Goal: Complete application form

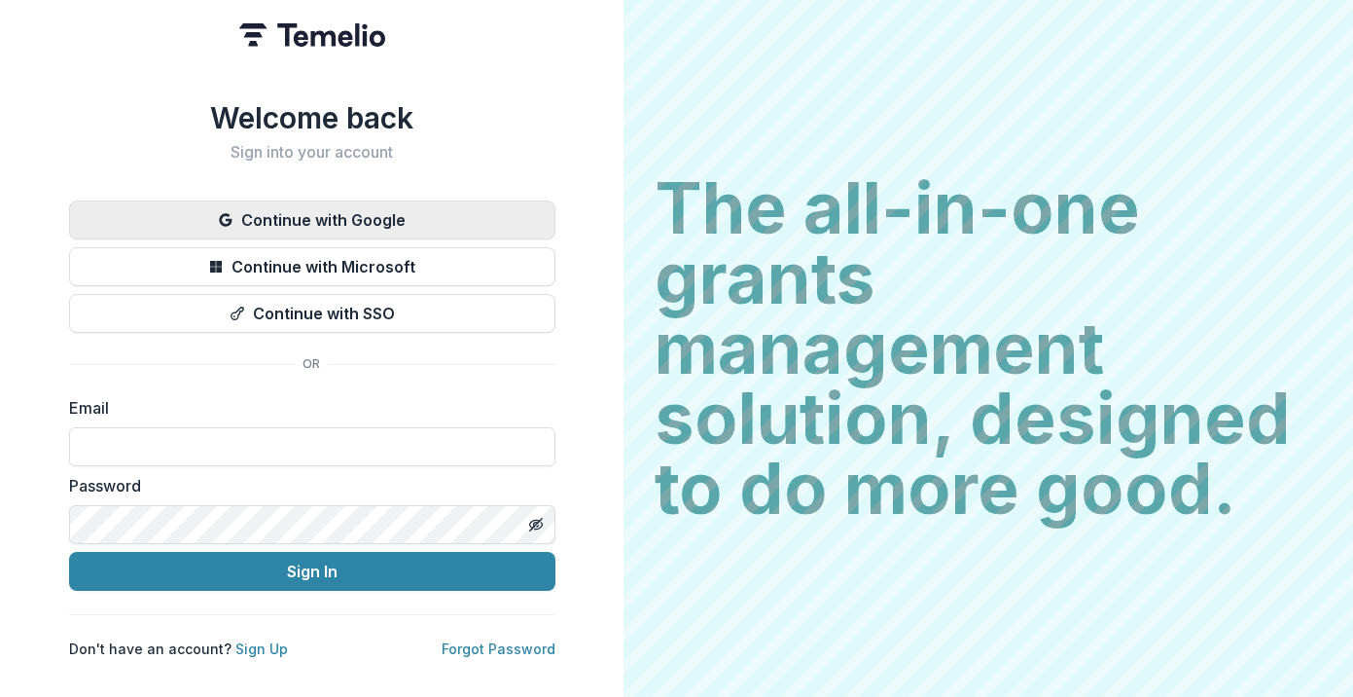
click at [299, 211] on button "Continue with Google" at bounding box center [312, 219] width 486 height 39
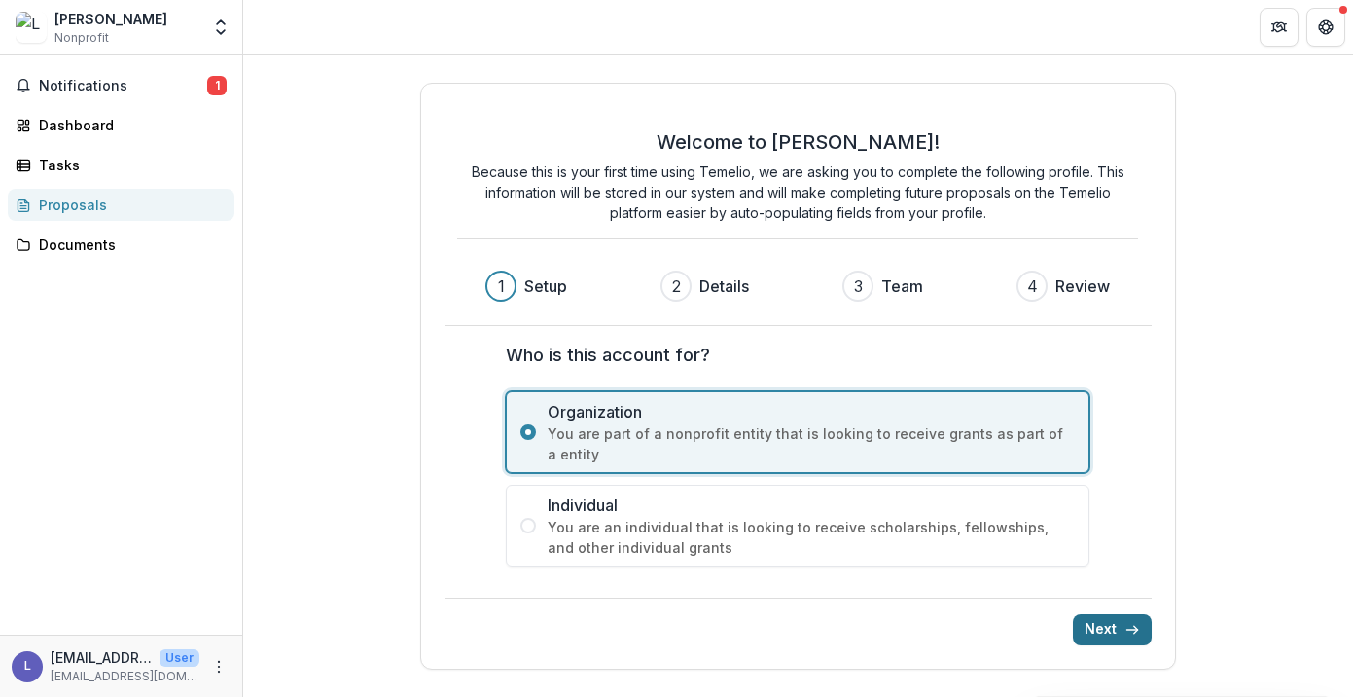
click at [1108, 621] on button "Next" at bounding box center [1112, 629] width 79 height 31
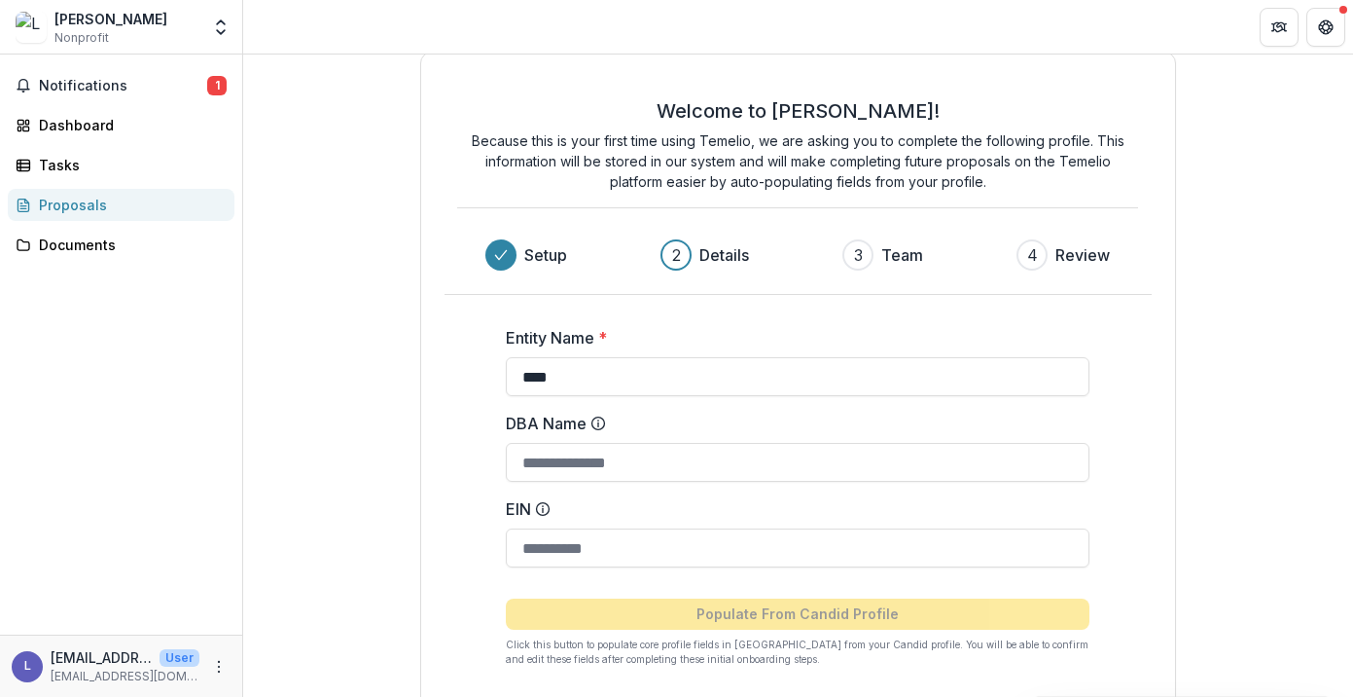
scroll to position [107, 0]
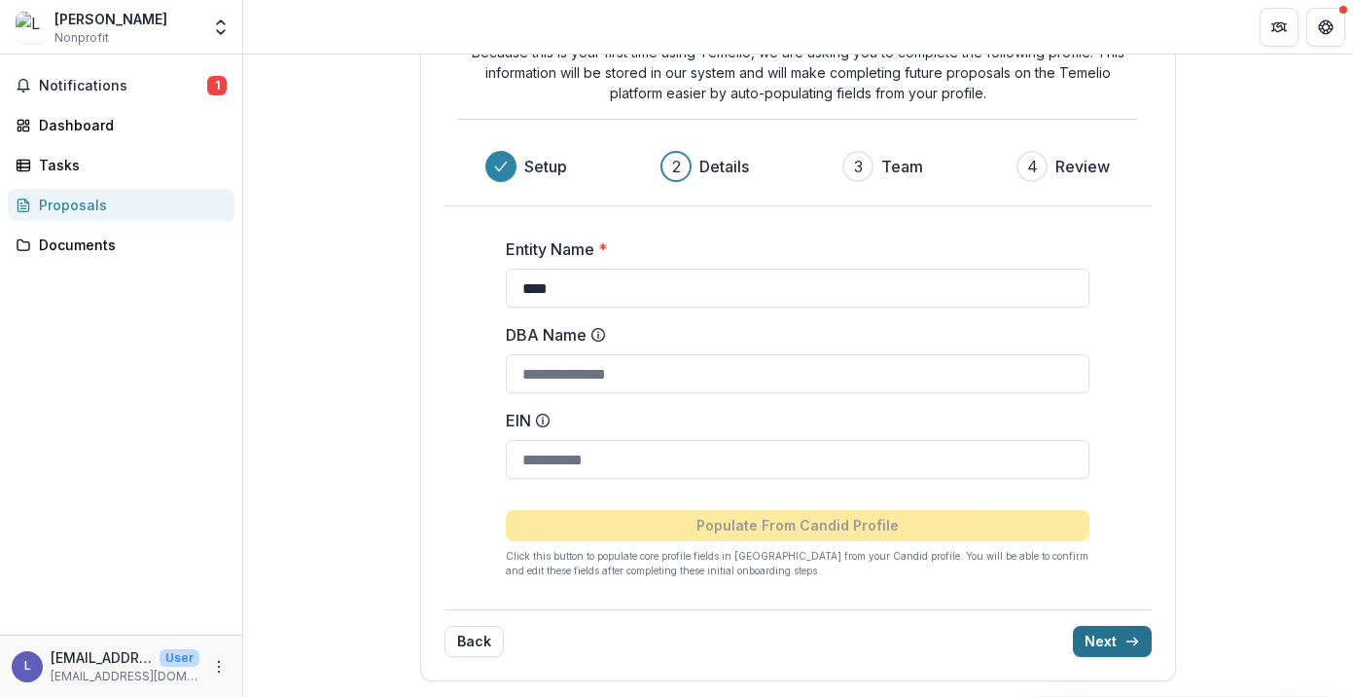
click at [1094, 627] on button "Next" at bounding box center [1112, 641] width 79 height 31
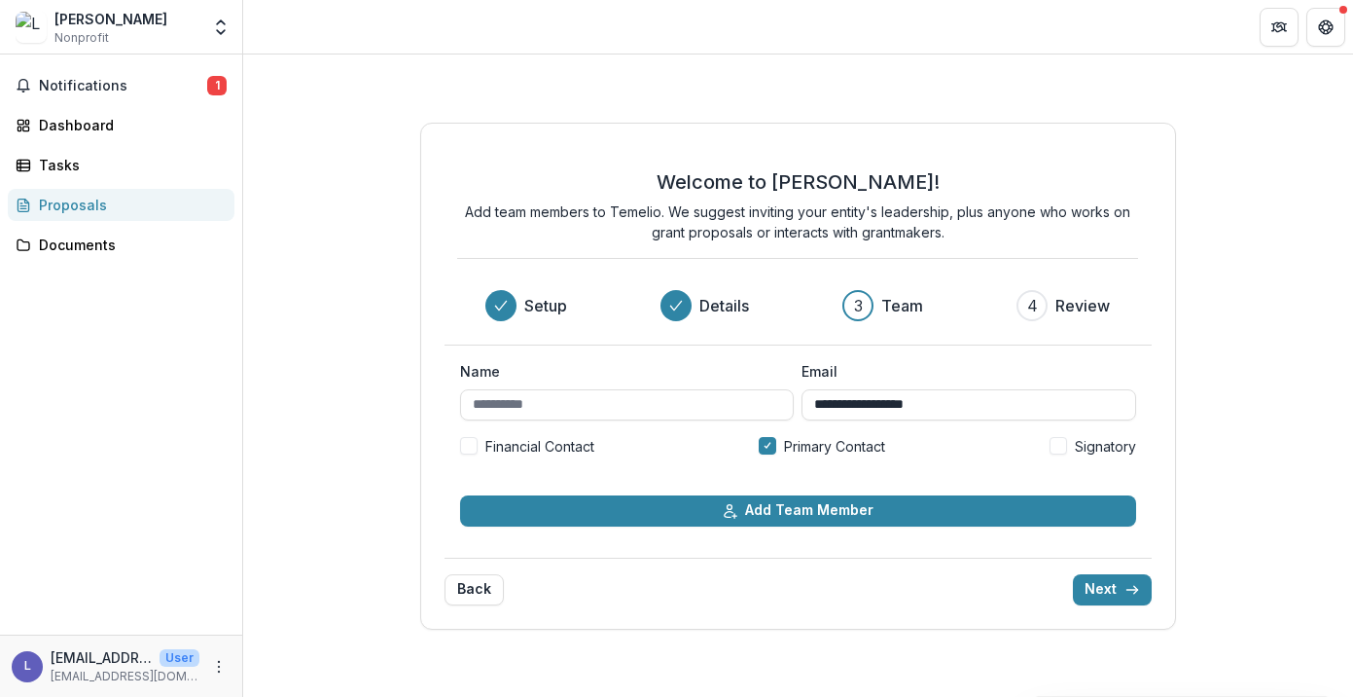
scroll to position [0, 0]
click at [1093, 627] on div "**********" at bounding box center [797, 376] width 755 height 507
click at [1093, 606] on div "**********" at bounding box center [797, 376] width 755 height 507
click at [1111, 606] on div "**********" at bounding box center [797, 376] width 755 height 507
click at [509, 407] on input "Name" at bounding box center [627, 404] width 334 height 31
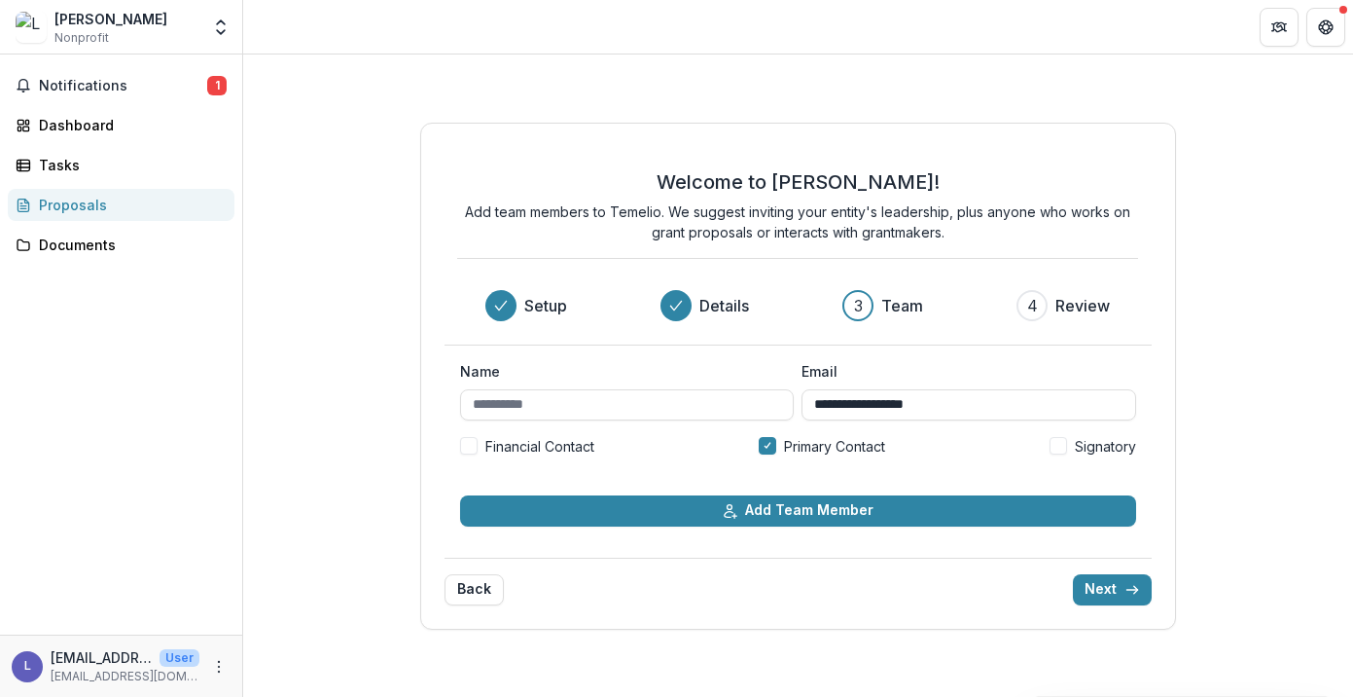
type input "********"
click at [1104, 581] on button "Next" at bounding box center [1112, 589] width 79 height 31
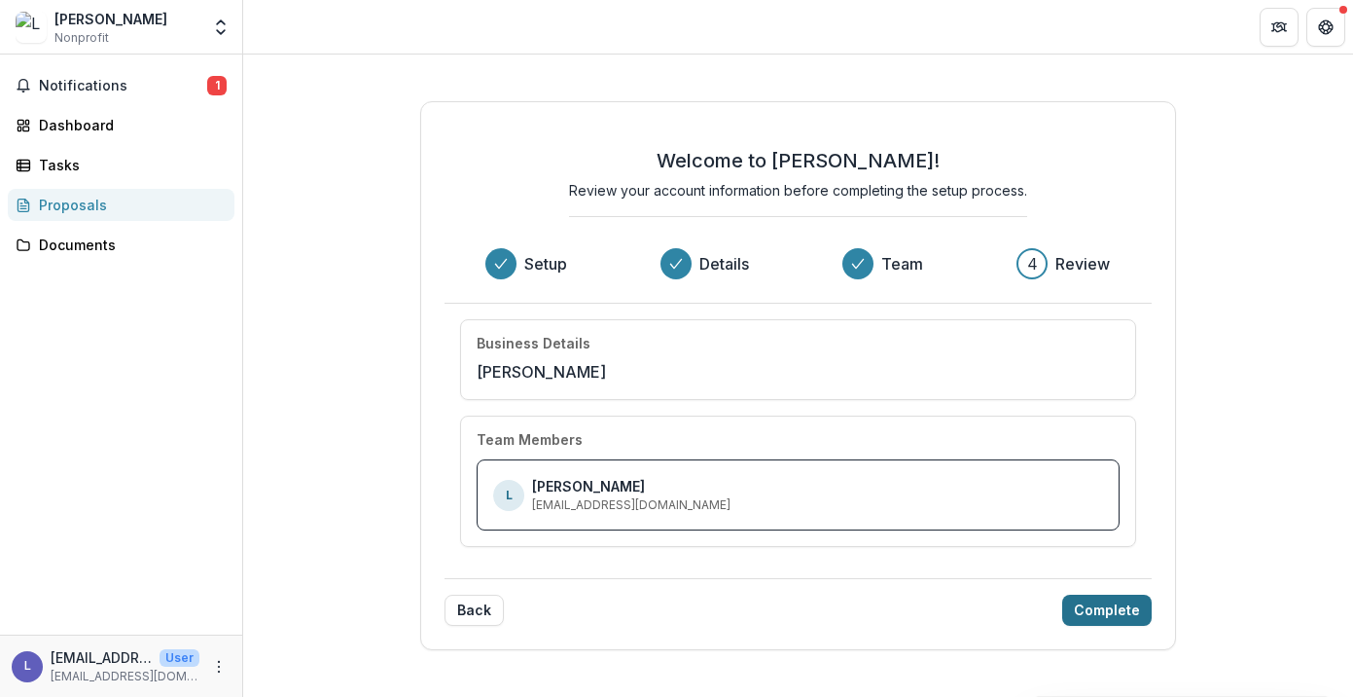
click at [1112, 596] on button "Complete" at bounding box center [1107, 609] width 90 height 31
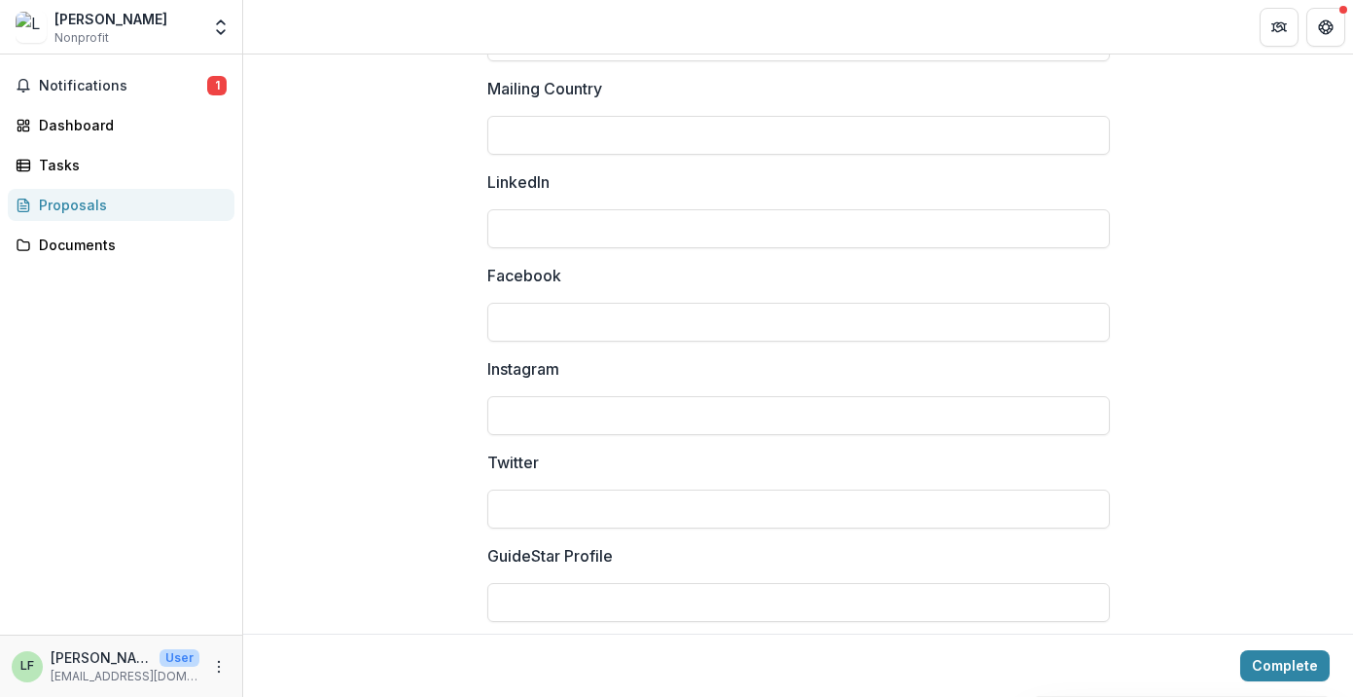
scroll to position [2739, 0]
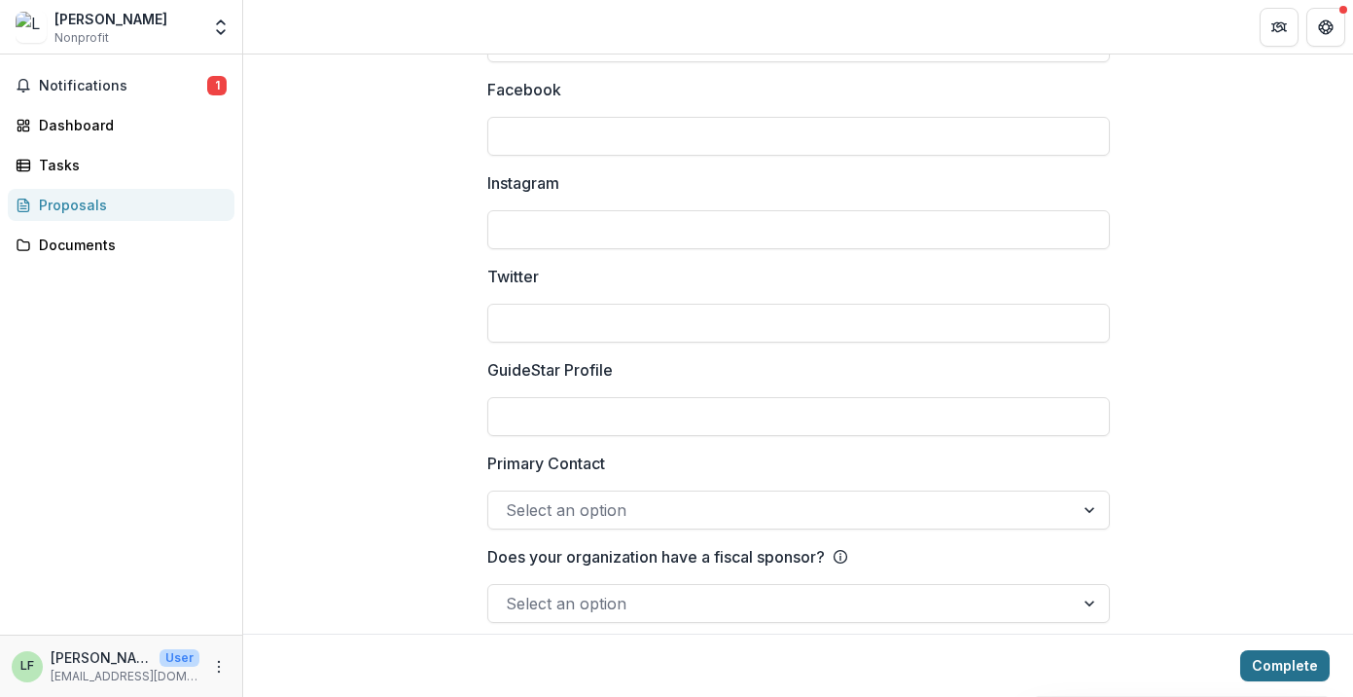
click at [1286, 667] on button "Complete" at bounding box center [1285, 665] width 90 height 31
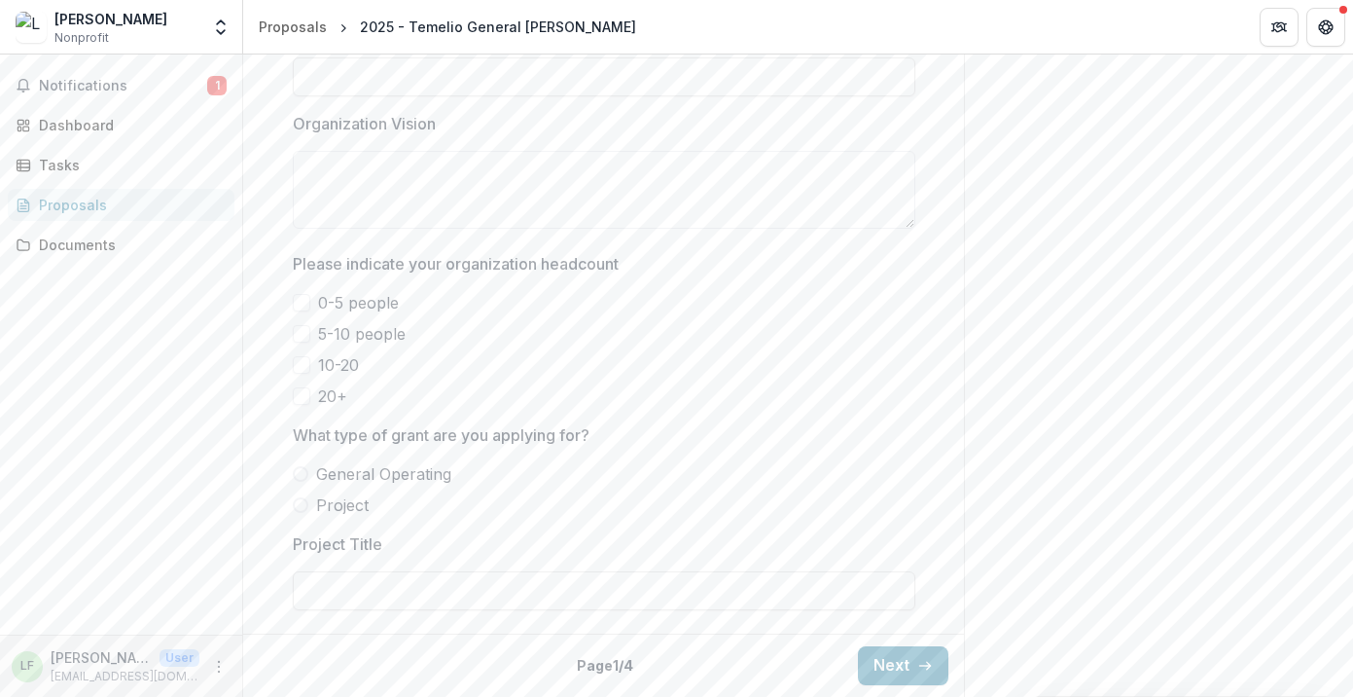
scroll to position [1737, 0]
click at [897, 665] on button "Next" at bounding box center [903, 665] width 90 height 39
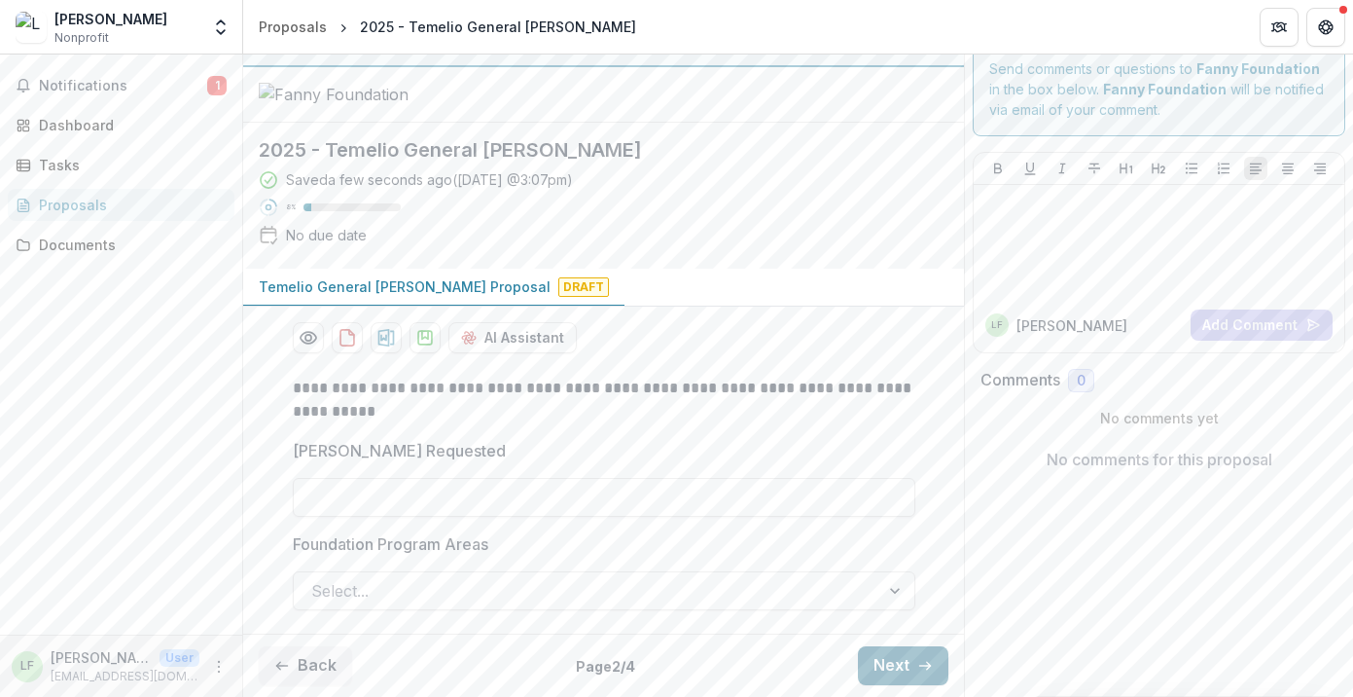
click at [887, 670] on button "Next" at bounding box center [903, 665] width 90 height 39
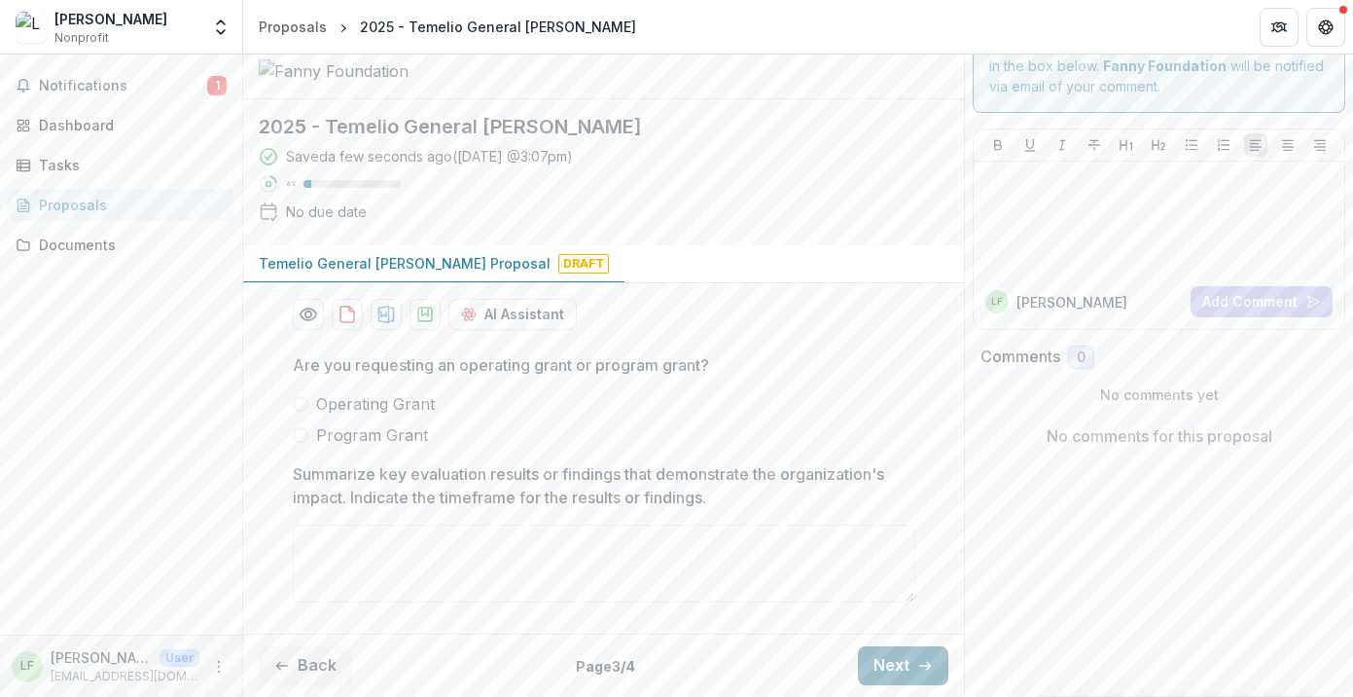
scroll to position [211, 0]
click at [896, 656] on button "Next" at bounding box center [903, 665] width 90 height 39
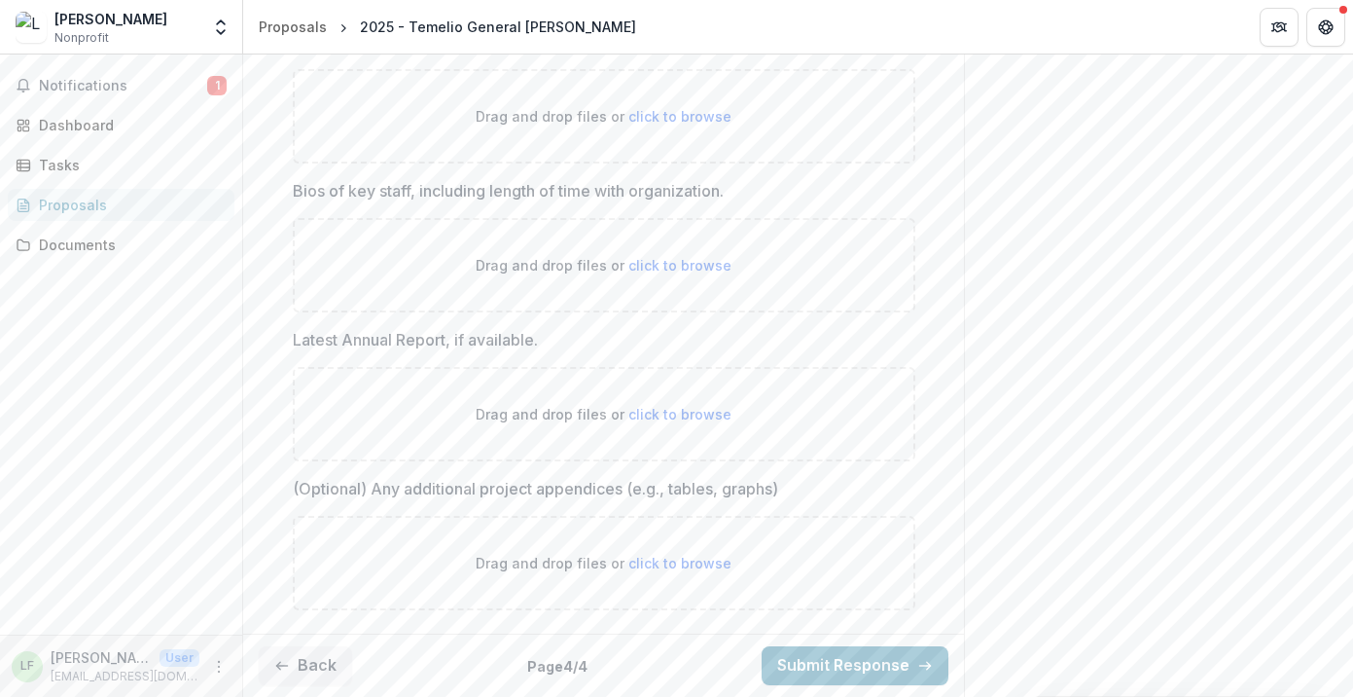
scroll to position [1346, 0]
click at [878, 667] on button "Submit Response" at bounding box center [855, 665] width 187 height 39
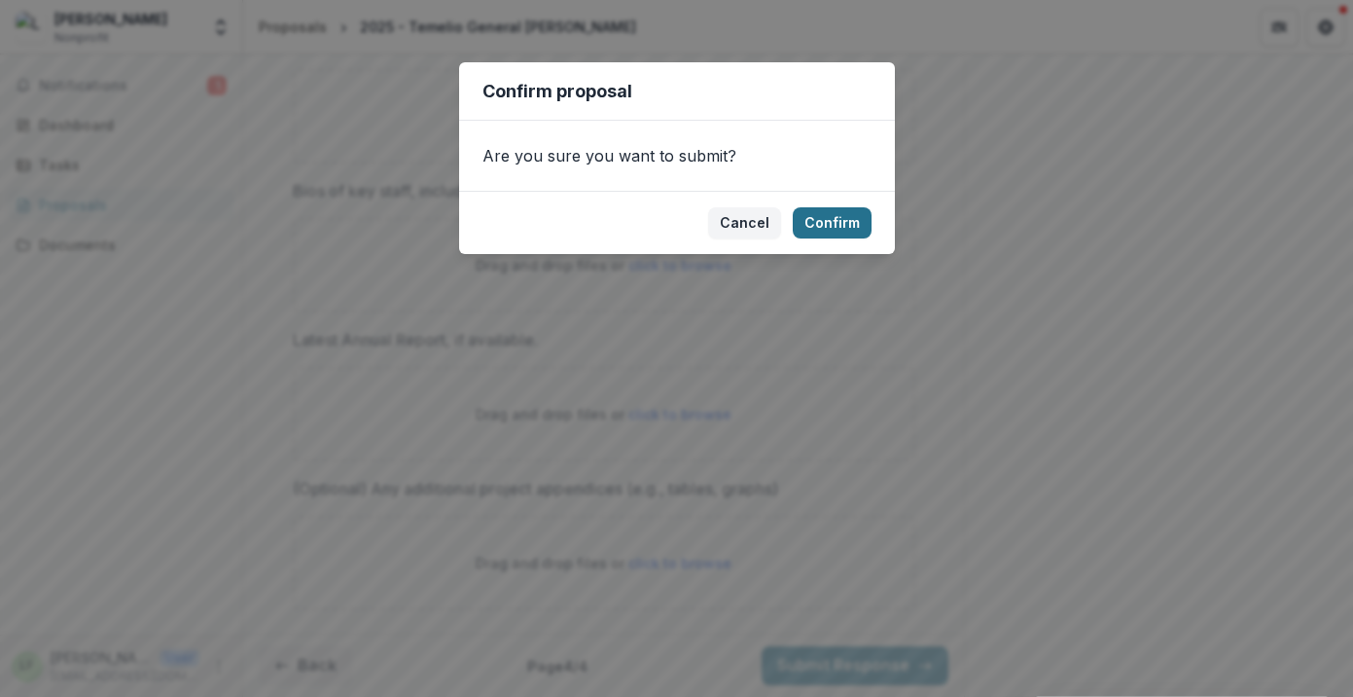
click at [850, 227] on button "Confirm" at bounding box center [832, 222] width 79 height 31
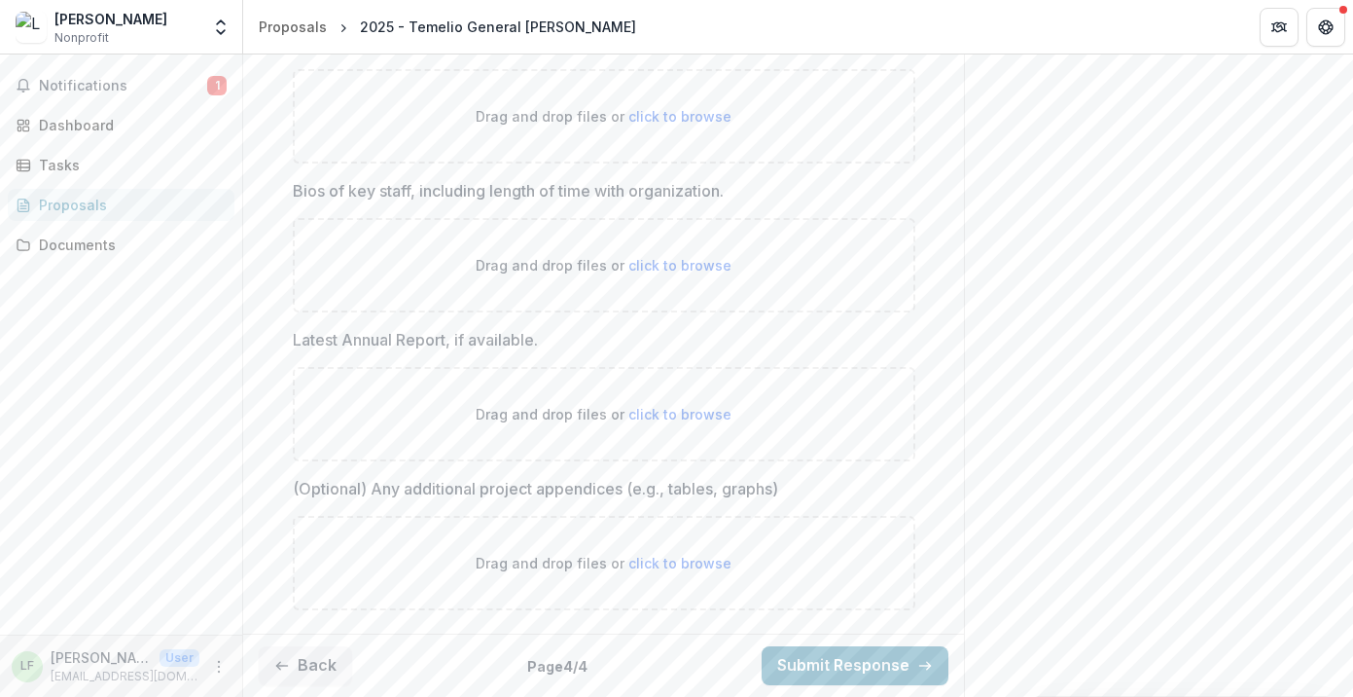
scroll to position [1409, 0]
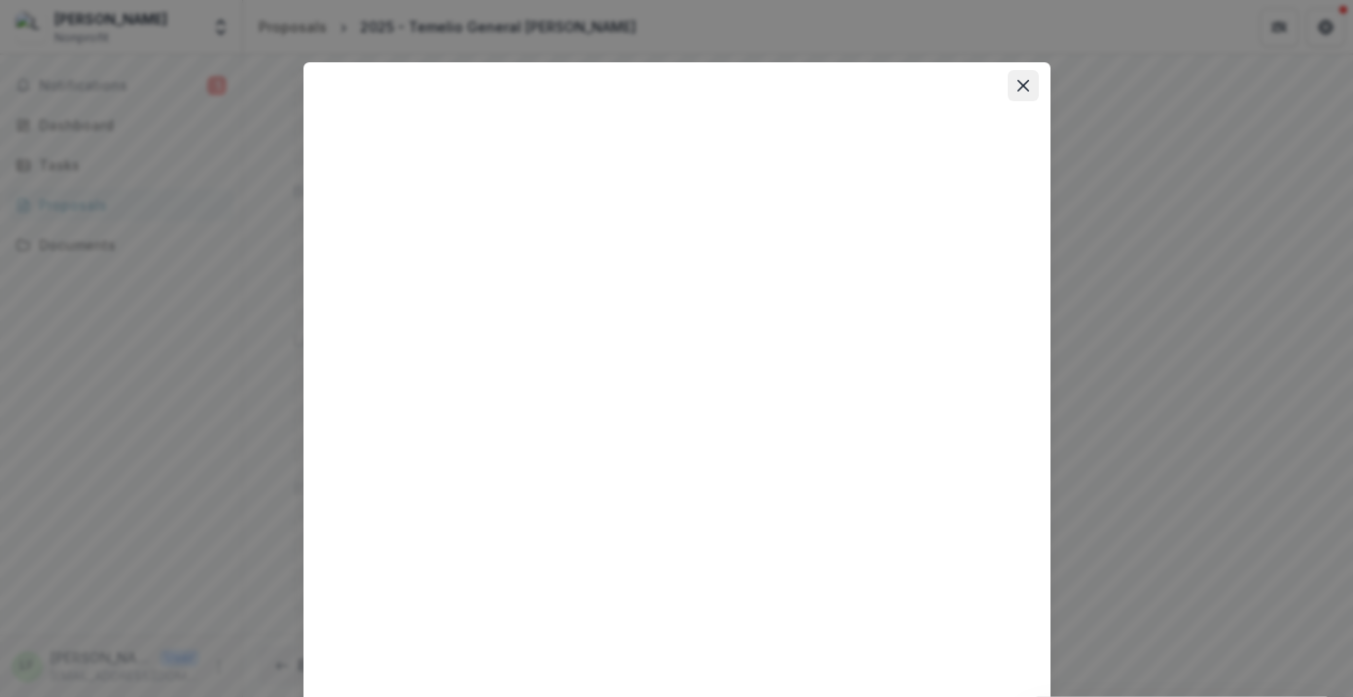
click at [1022, 86] on icon "Close" at bounding box center [1024, 86] width 12 height 12
